Goal: Task Accomplishment & Management: Use online tool/utility

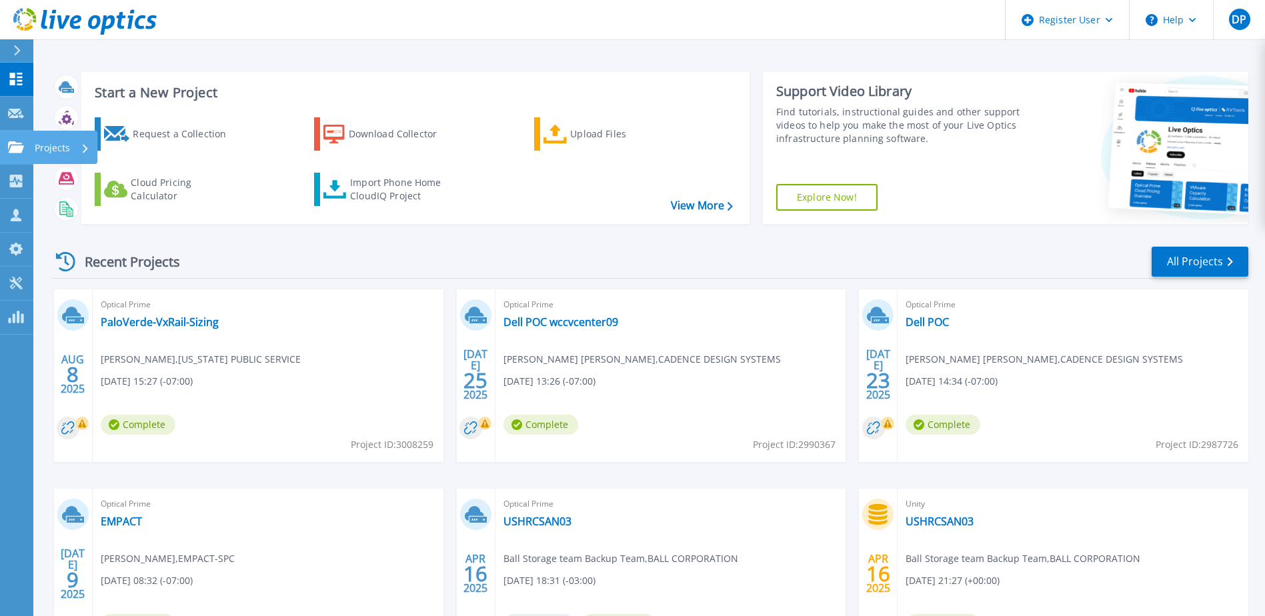
click at [16, 154] on link "Projects Projects" at bounding box center [16, 148] width 33 height 34
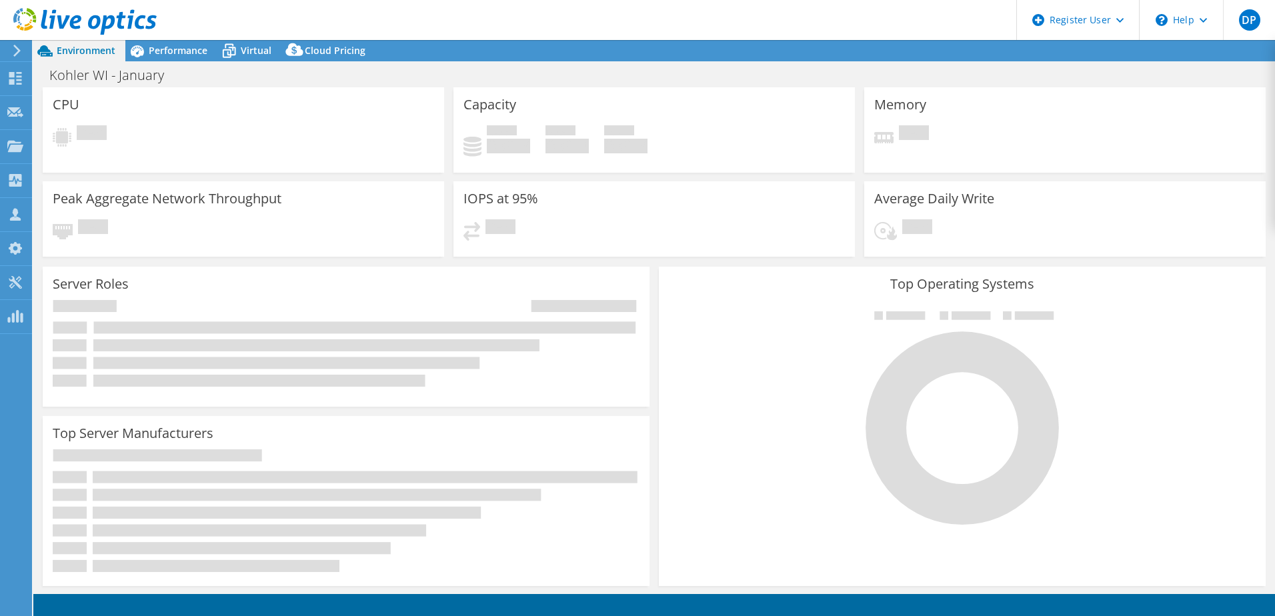
select select "USEast"
select select "USD"
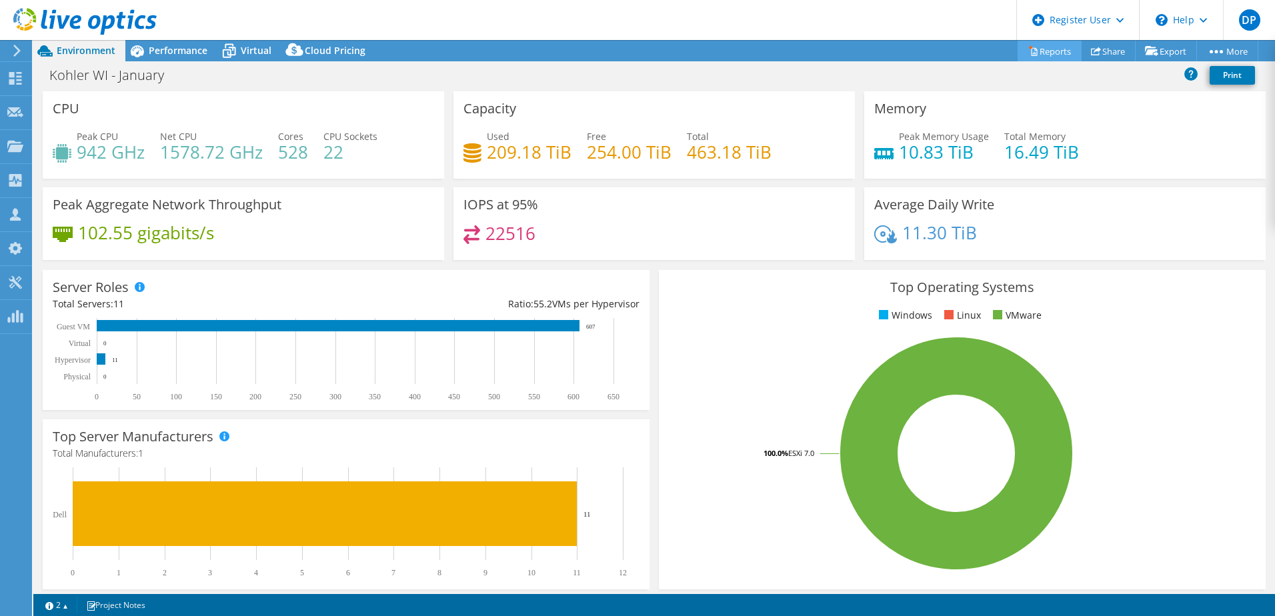
click at [1040, 44] on link "Reports" at bounding box center [1049, 51] width 64 height 21
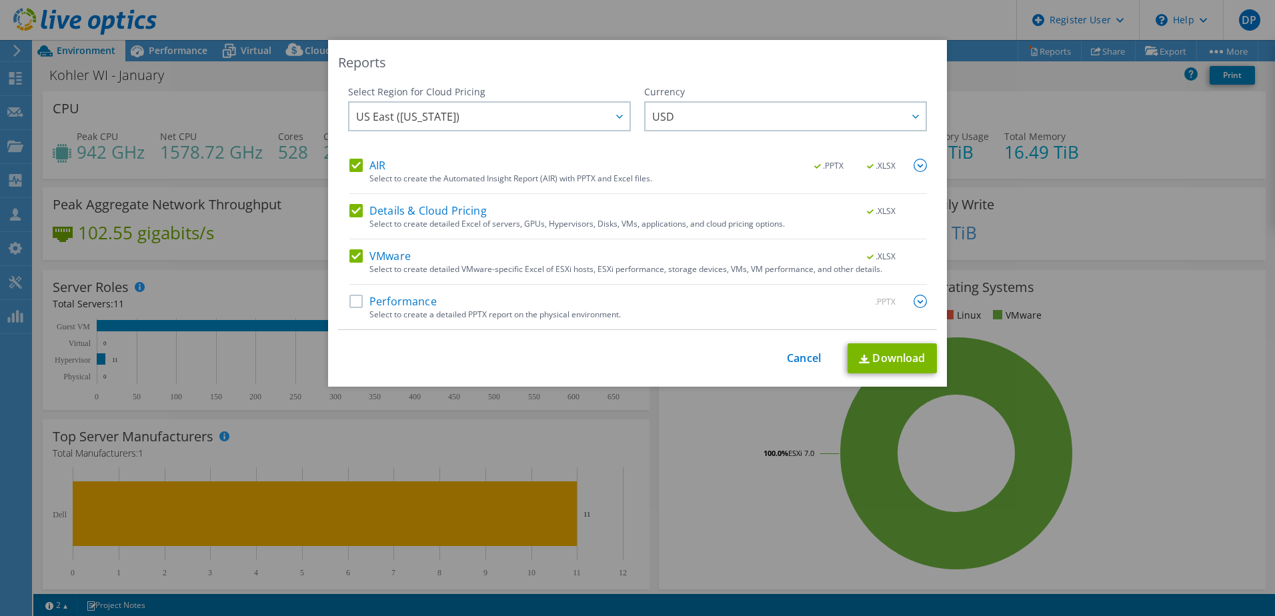
click at [794, 367] on div "This process may take a while, please wait... Cancel Download" at bounding box center [637, 358] width 599 height 30
click at [794, 362] on link "Cancel" at bounding box center [804, 358] width 34 height 13
